Goal: Find specific page/section: Find specific page/section

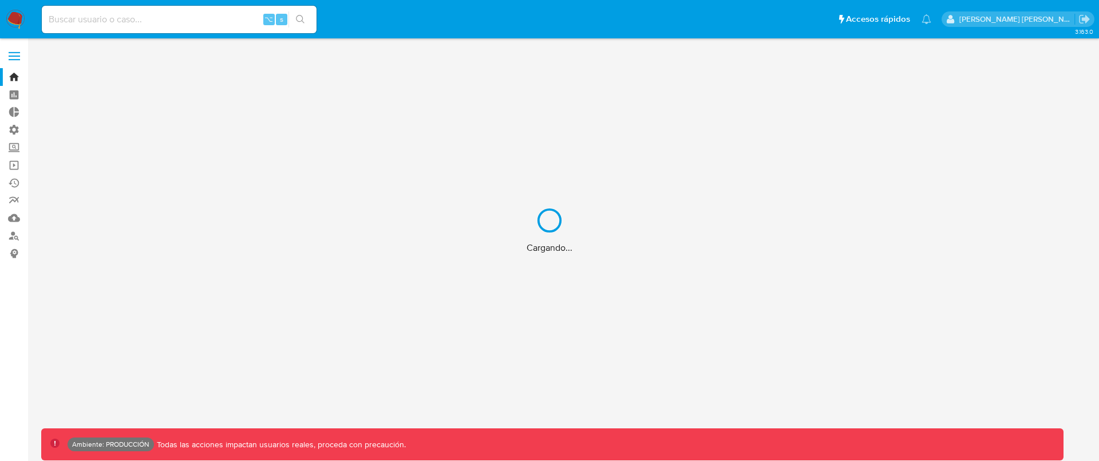
click at [190, 20] on div "Cargando..." at bounding box center [549, 230] width 1099 height 461
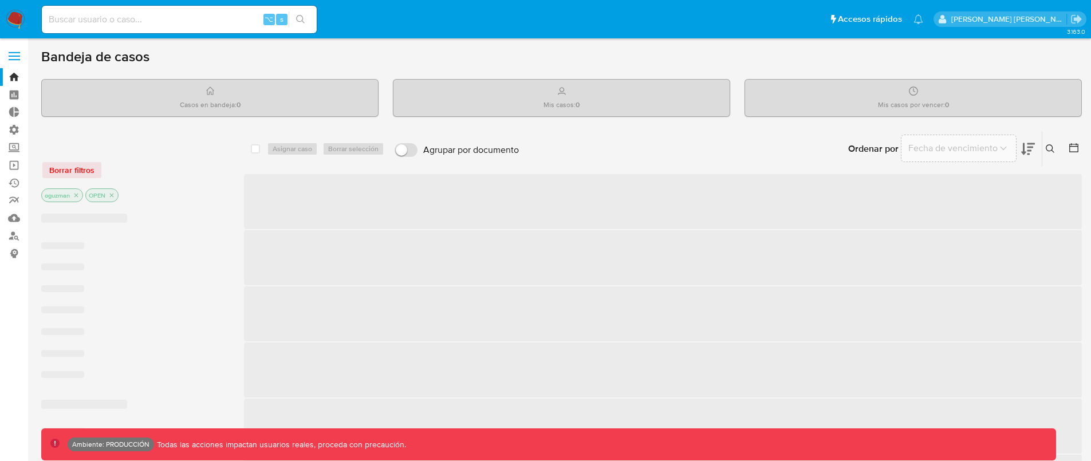
click at [187, 15] on input at bounding box center [179, 19] width 275 height 15
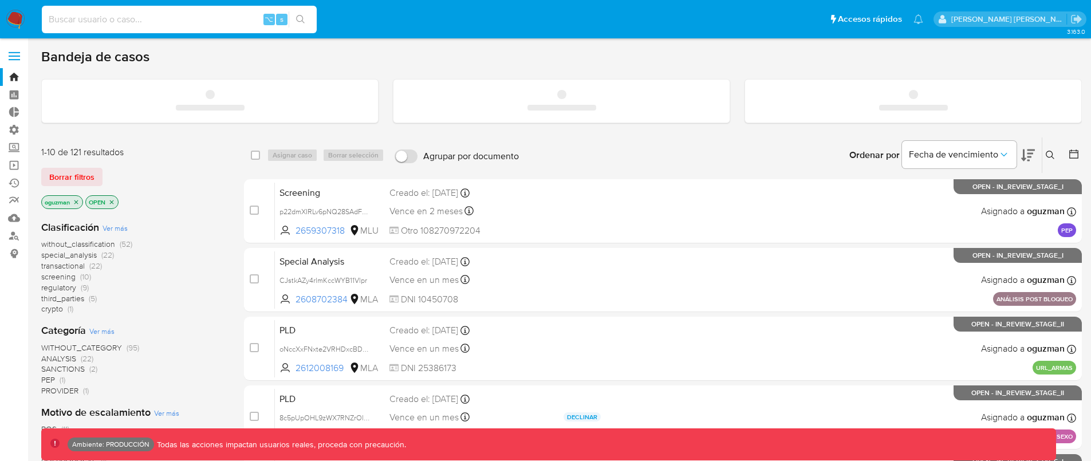
paste input "2918162134"
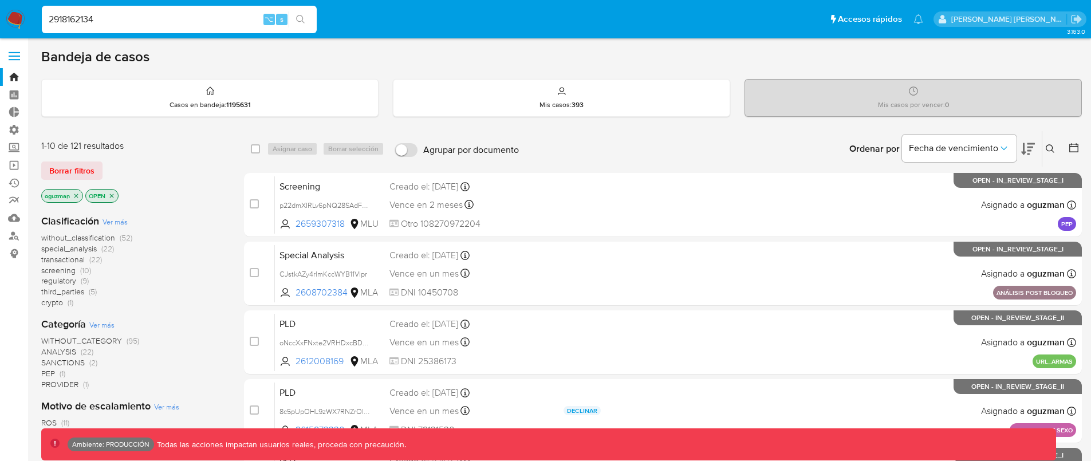
type input "2918162134"
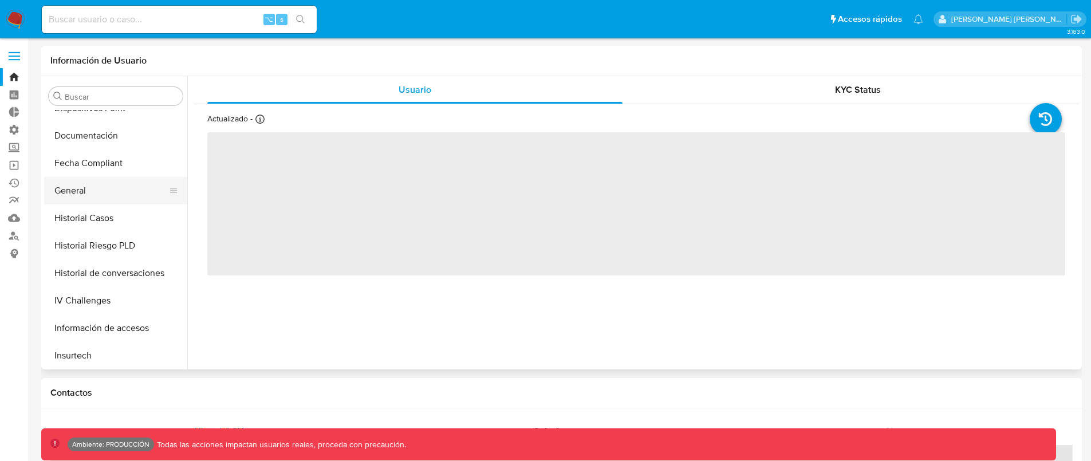
scroll to position [362, 0]
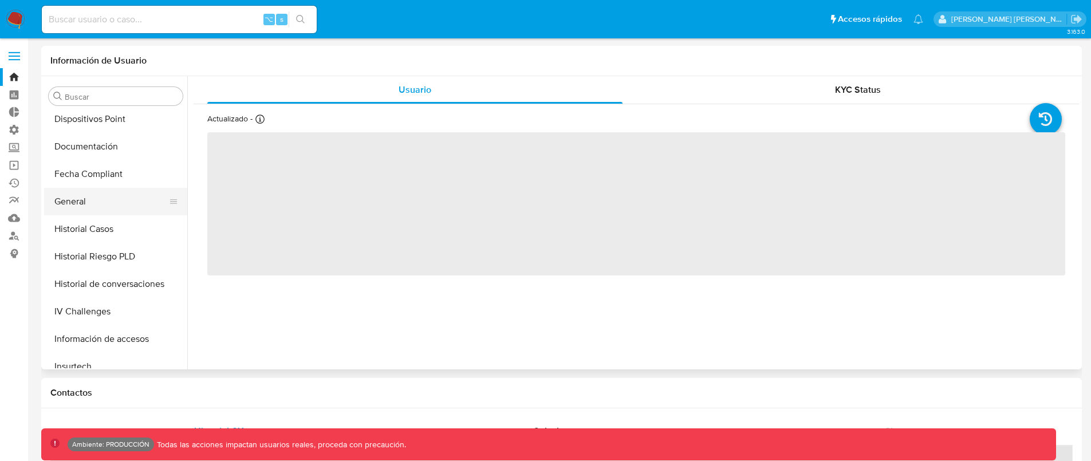
select select "10"
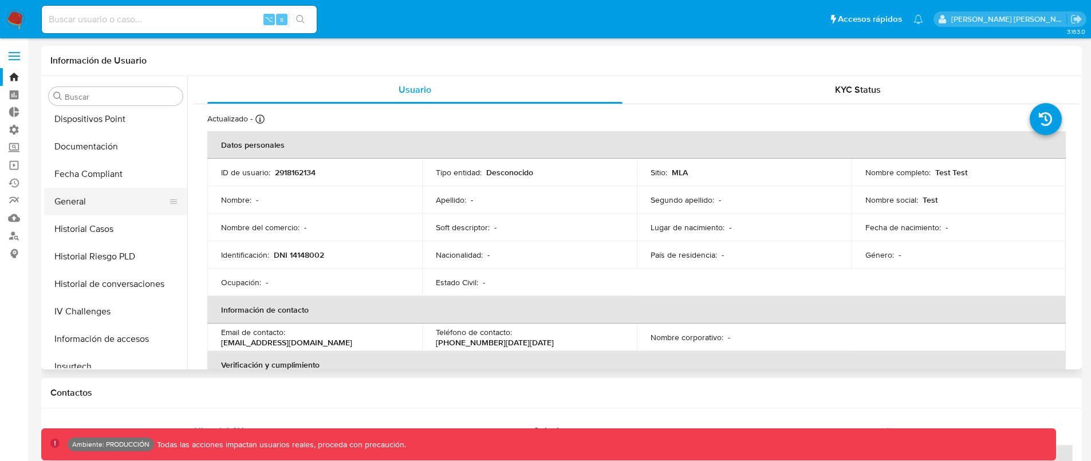
click at [105, 199] on button "General" at bounding box center [111, 201] width 134 height 27
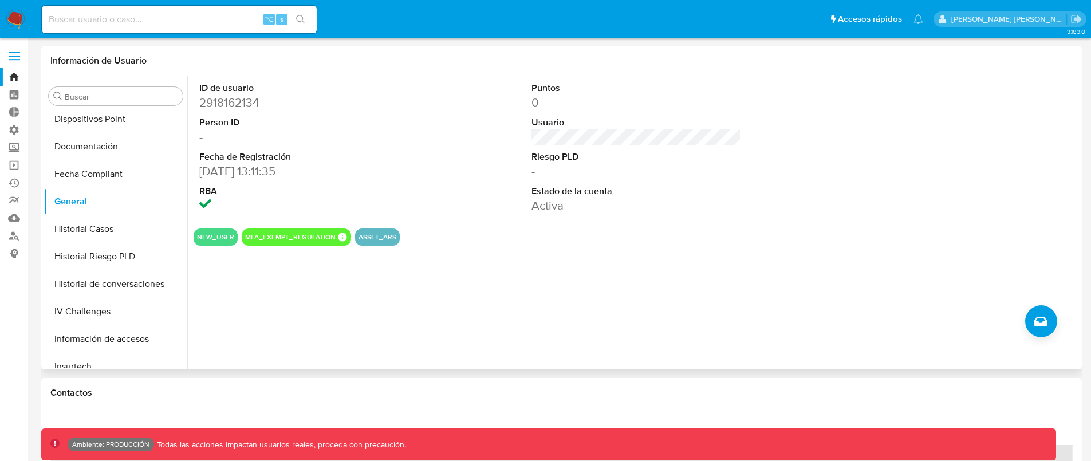
click at [238, 104] on dd "2918162134" at bounding box center [304, 102] width 210 height 16
copy dd "2918162134"
